Goal: Use online tool/utility: Utilize a website feature to perform a specific function

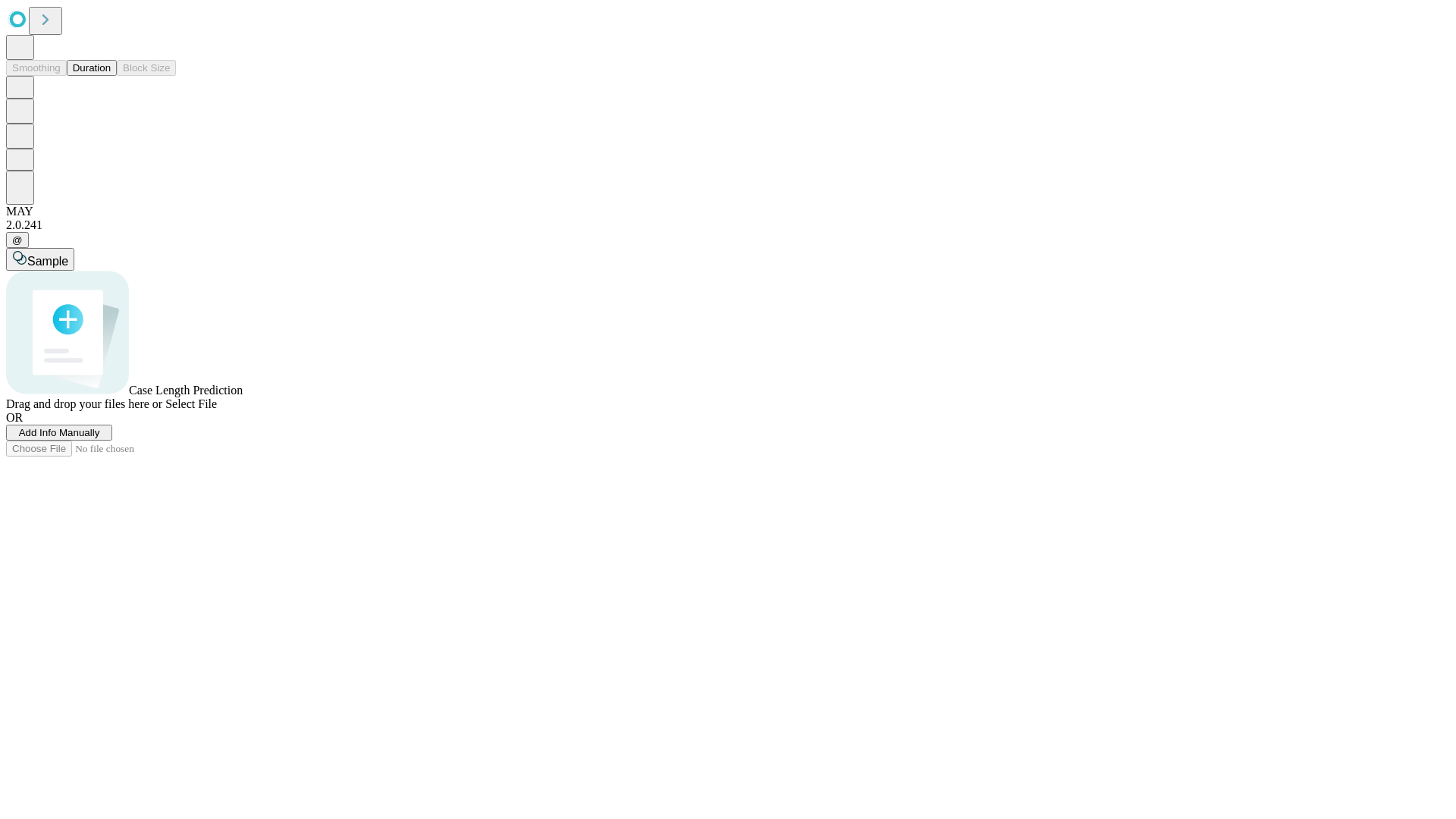
click at [111, 76] on button "Duration" at bounding box center [92, 68] width 50 height 16
click at [101, 438] on span "Add Info Manually" at bounding box center [59, 432] width 81 height 11
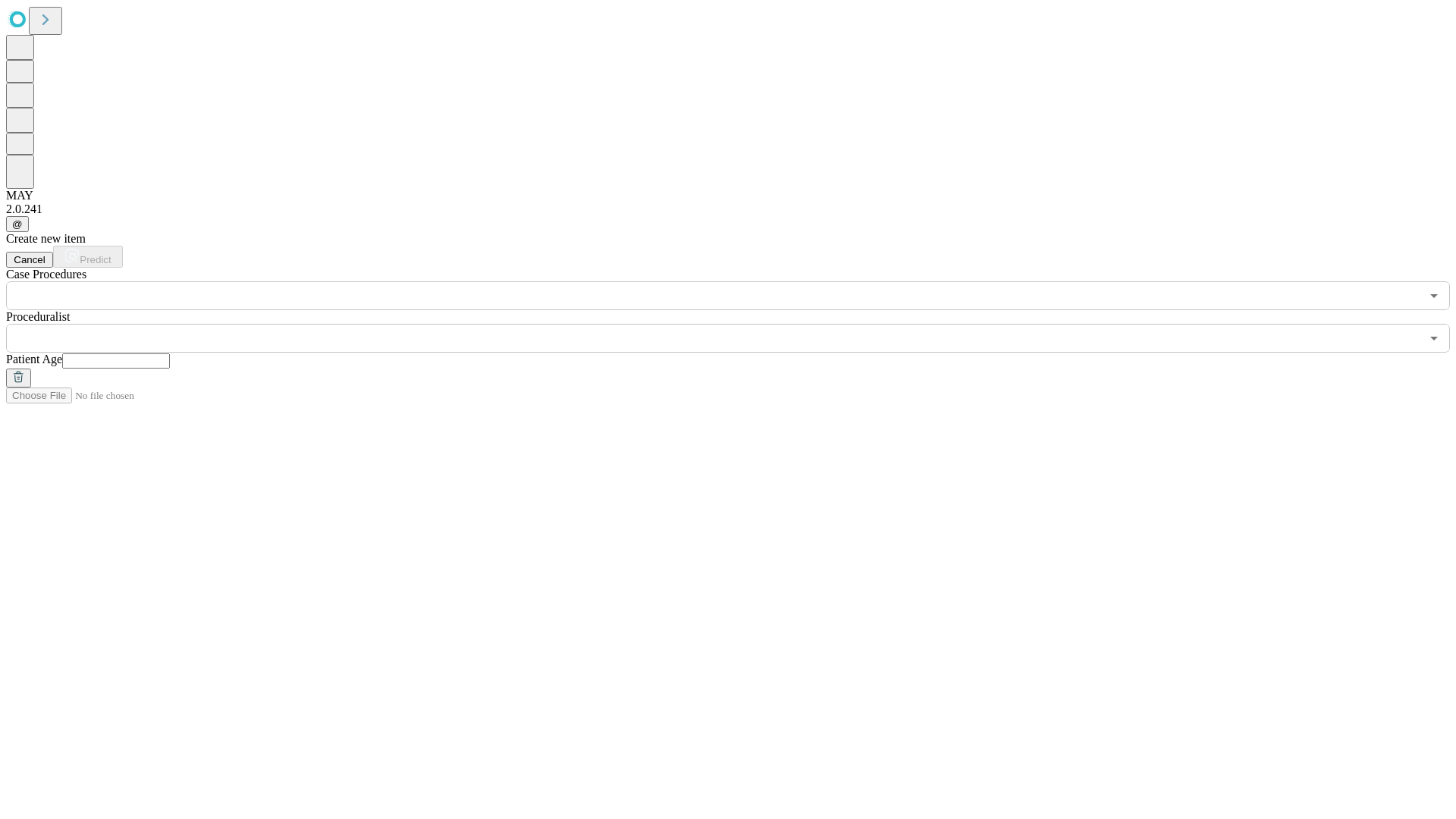
click at [170, 354] on input "text" at bounding box center [116, 361] width 108 height 15
type input "**"
click at [739, 324] on input "text" at bounding box center [713, 338] width 1414 height 29
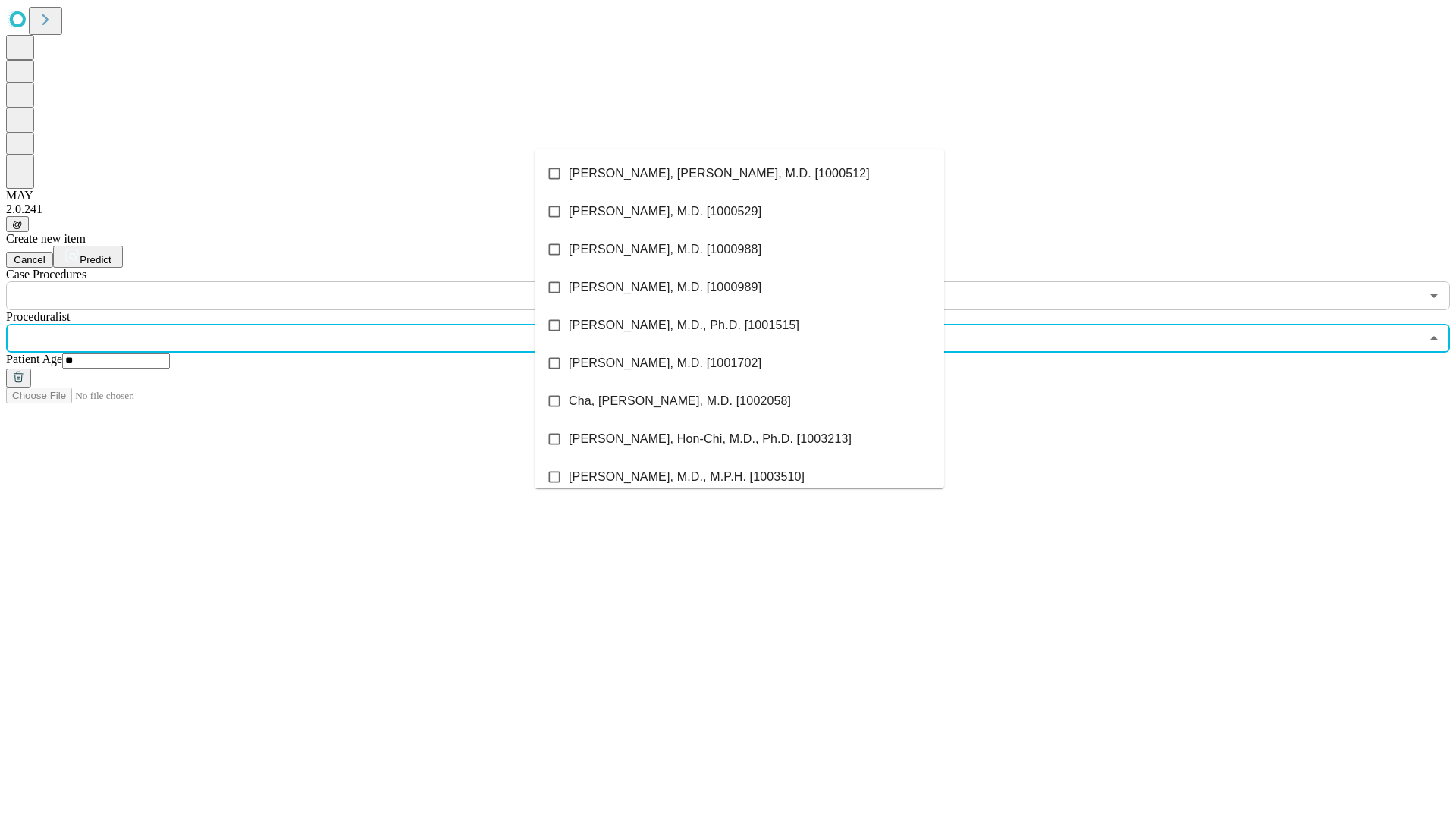
click at [739, 173] on li "[PERSON_NAME], [PERSON_NAME], M.D. [1000512]" at bounding box center [739, 173] width 409 height 38
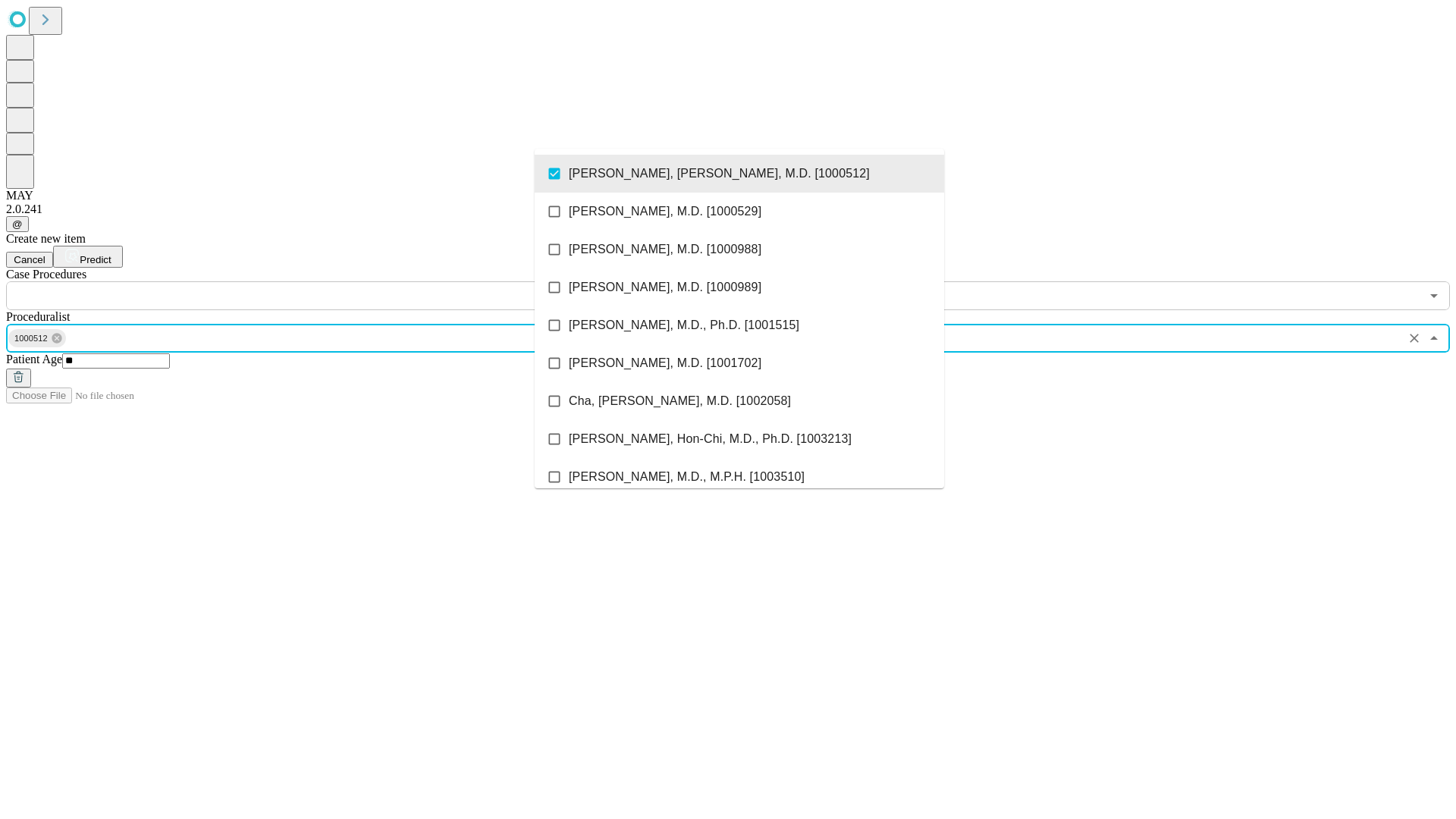
click at [319, 282] on input "text" at bounding box center [713, 296] width 1414 height 29
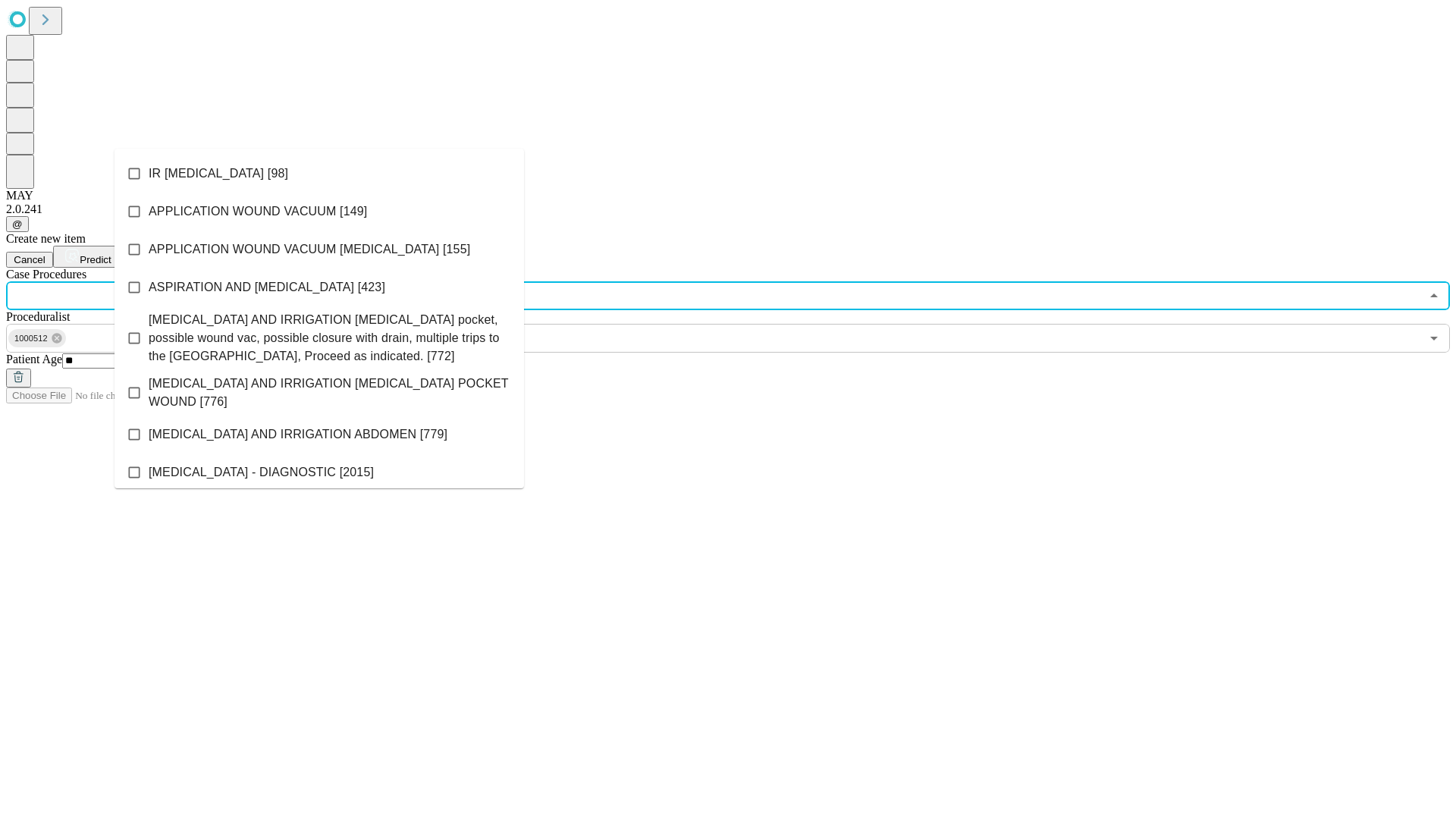
click at [320, 173] on li "IR [MEDICAL_DATA] [98]" at bounding box center [319, 173] width 409 height 38
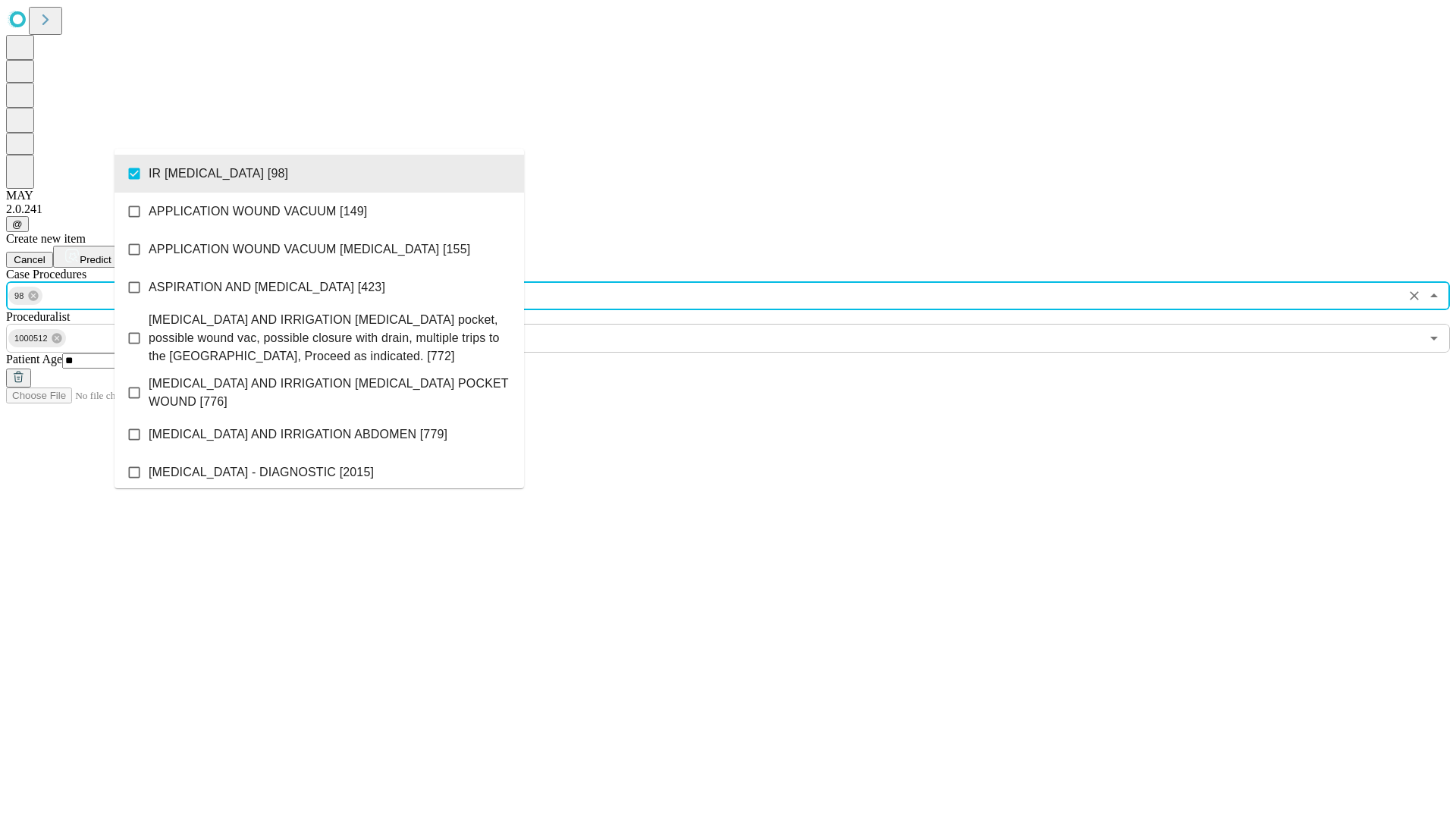
click at [111, 254] on span "Predict" at bounding box center [95, 259] width 31 height 11
